Goal: Transaction & Acquisition: Purchase product/service

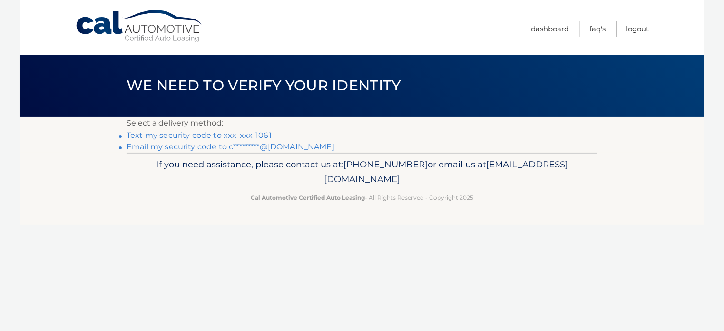
click at [244, 136] on link "Text my security code to xxx-xxx-1061" at bounding box center [199, 135] width 145 height 9
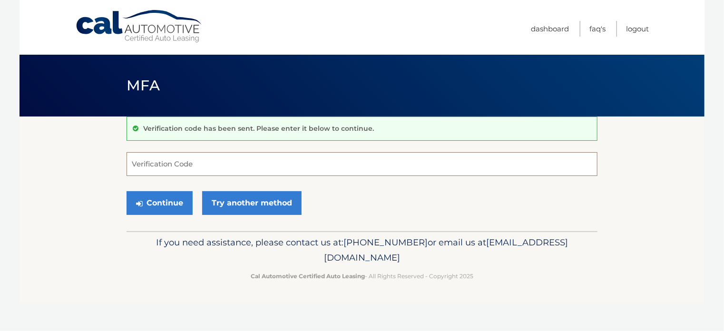
click at [216, 167] on input "Verification Code" at bounding box center [362, 164] width 471 height 24
type input "762295"
click at [169, 205] on button "Continue" at bounding box center [160, 203] width 66 height 24
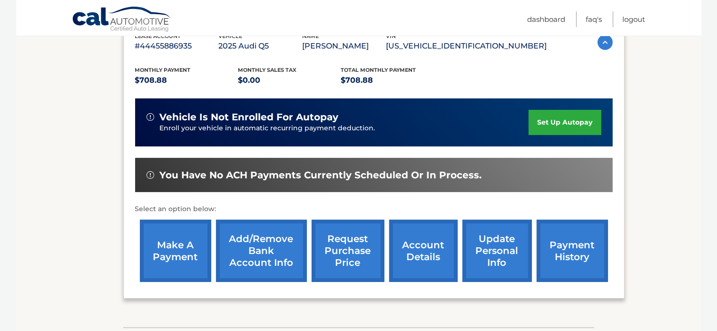
scroll to position [178, 0]
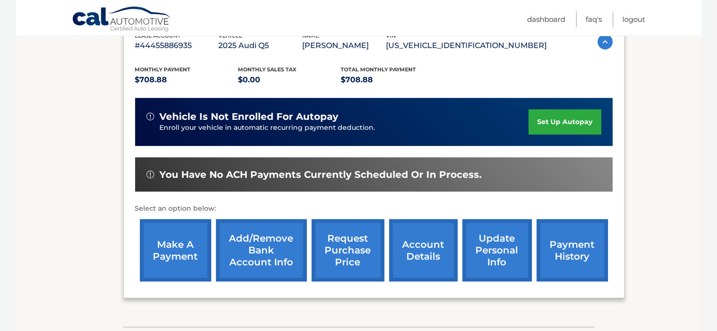
click at [184, 255] on link "make a payment" at bounding box center [175, 250] width 71 height 62
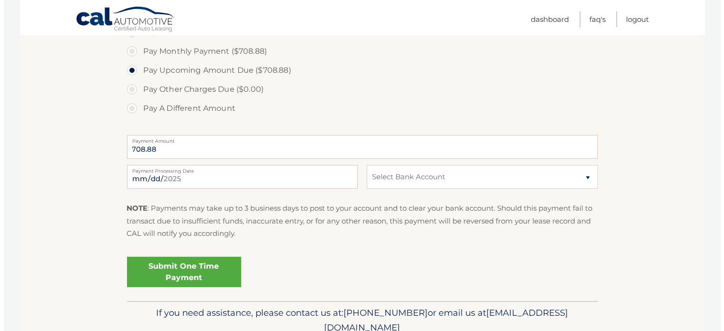
scroll to position [312, 0]
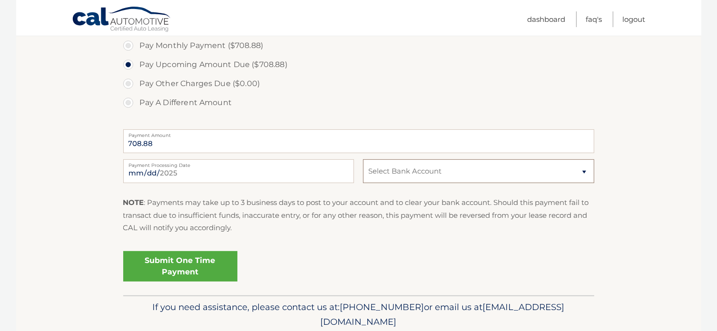
click at [583, 172] on select "Select Bank Account Checking JPMORGAN CHASE BANK, NA *****6698 Checking JPMORGA…" at bounding box center [478, 171] width 231 height 24
select select "MzQ5M2EzYTEtMmVjZC00NzdkLWIyYjctZjUzNjBhZWExNDFl"
click at [363, 159] on select "Select Bank Account Checking JPMORGAN CHASE BANK, NA *****6698 Checking JPMORGA…" at bounding box center [478, 171] width 231 height 24
click at [178, 267] on link "Submit One Time Payment" at bounding box center [180, 266] width 114 height 30
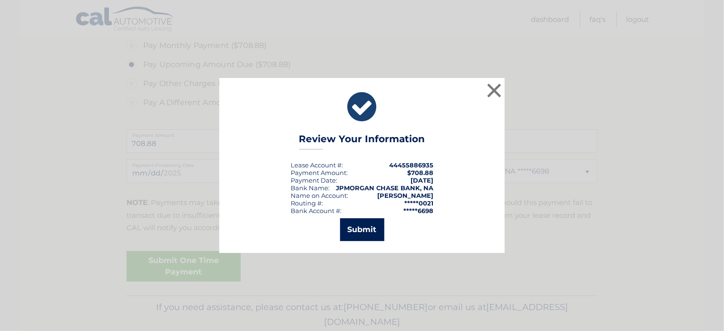
click at [356, 229] on button "Submit" at bounding box center [362, 229] width 44 height 23
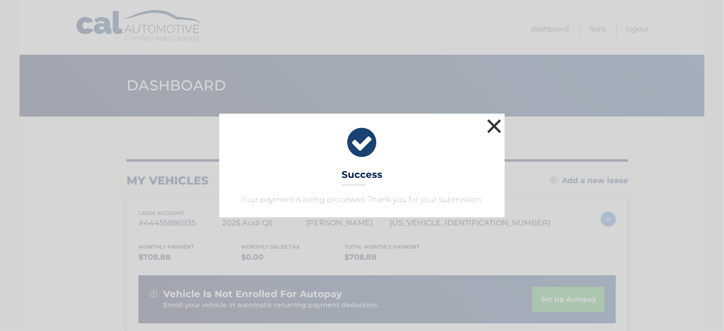
click at [490, 121] on button "×" at bounding box center [494, 126] width 19 height 19
